Goal: Task Accomplishment & Management: Manage account settings

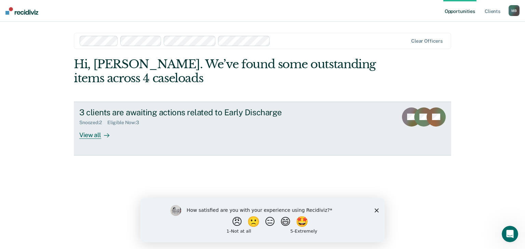
click at [98, 139] on link "3 clients are awaiting actions related to Early Discharge Snoozed : 2 Eligible …" at bounding box center [262, 129] width 377 height 54
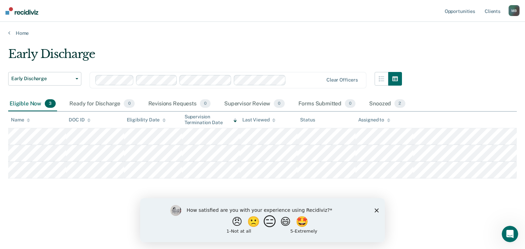
click at [269, 223] on button "😑" at bounding box center [271, 222] width 16 height 14
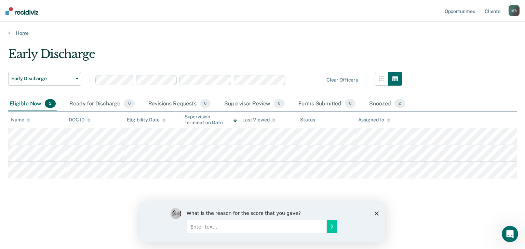
click at [375, 215] on icon "Close survey" at bounding box center [377, 214] width 4 height 4
